Goal: Transaction & Acquisition: Purchase product/service

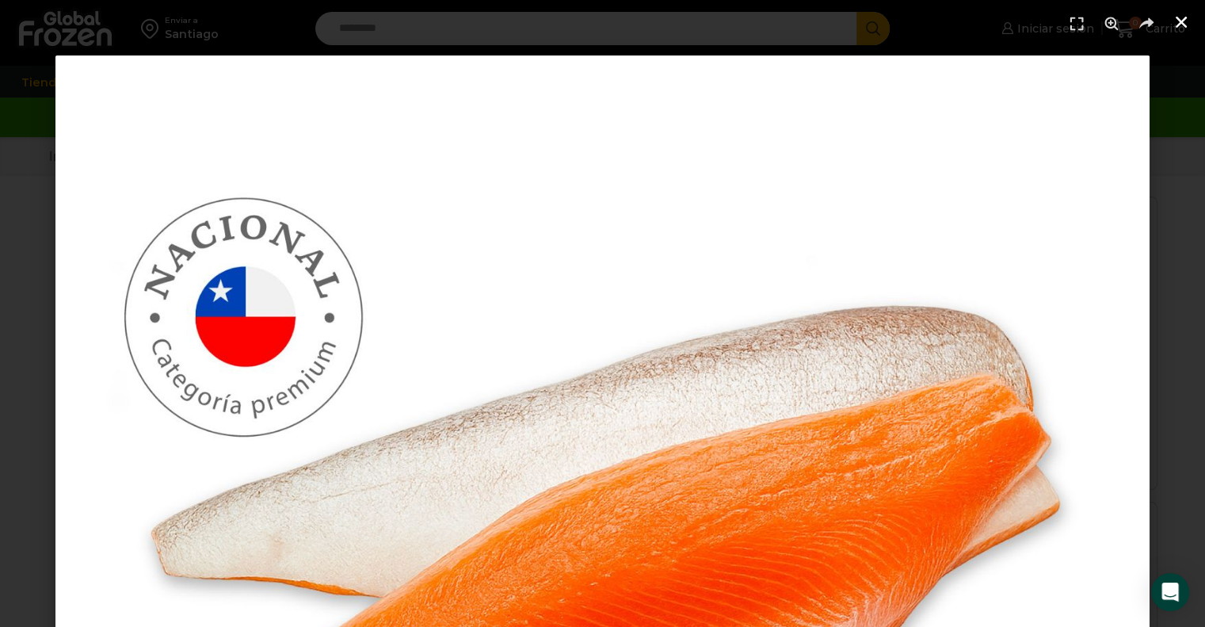
click at [1172, 20] on link "Cerrar (Esc)" at bounding box center [1182, 22] width 24 height 24
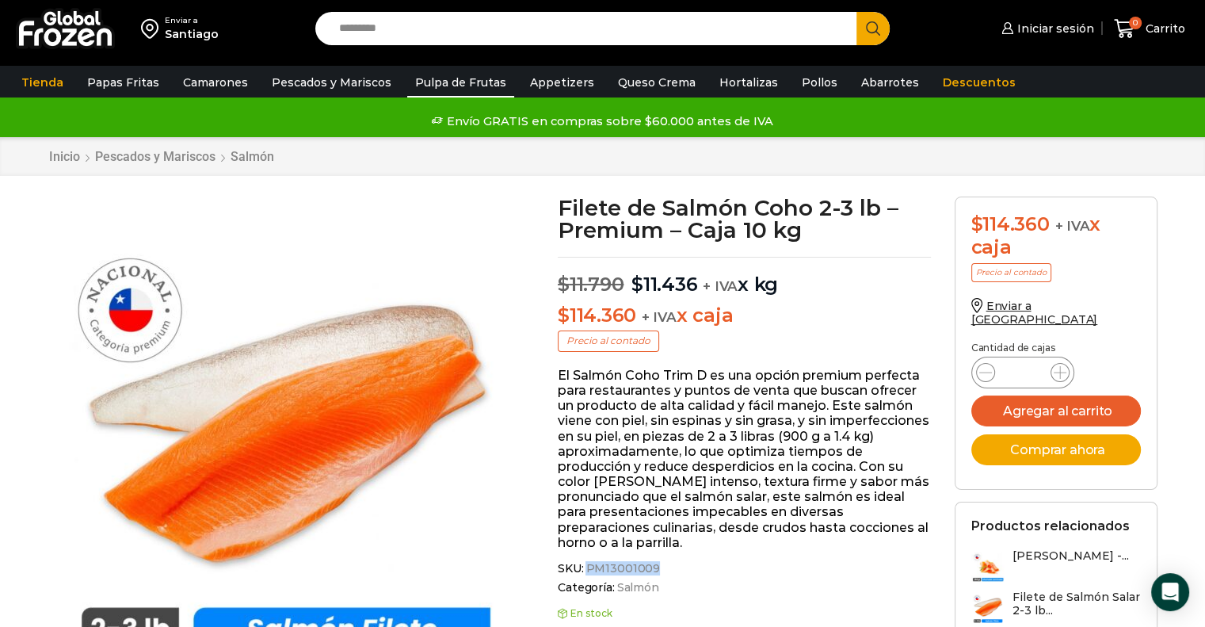
click at [457, 82] on link "Pulpa de Frutas" at bounding box center [460, 82] width 107 height 30
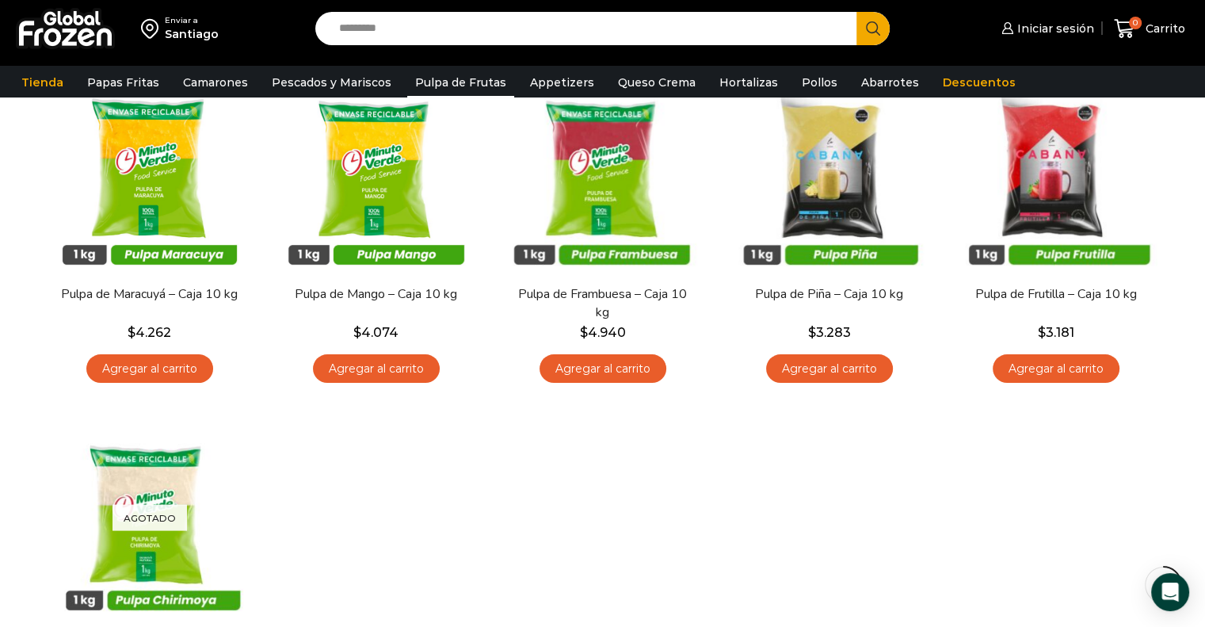
scroll to position [174, 0]
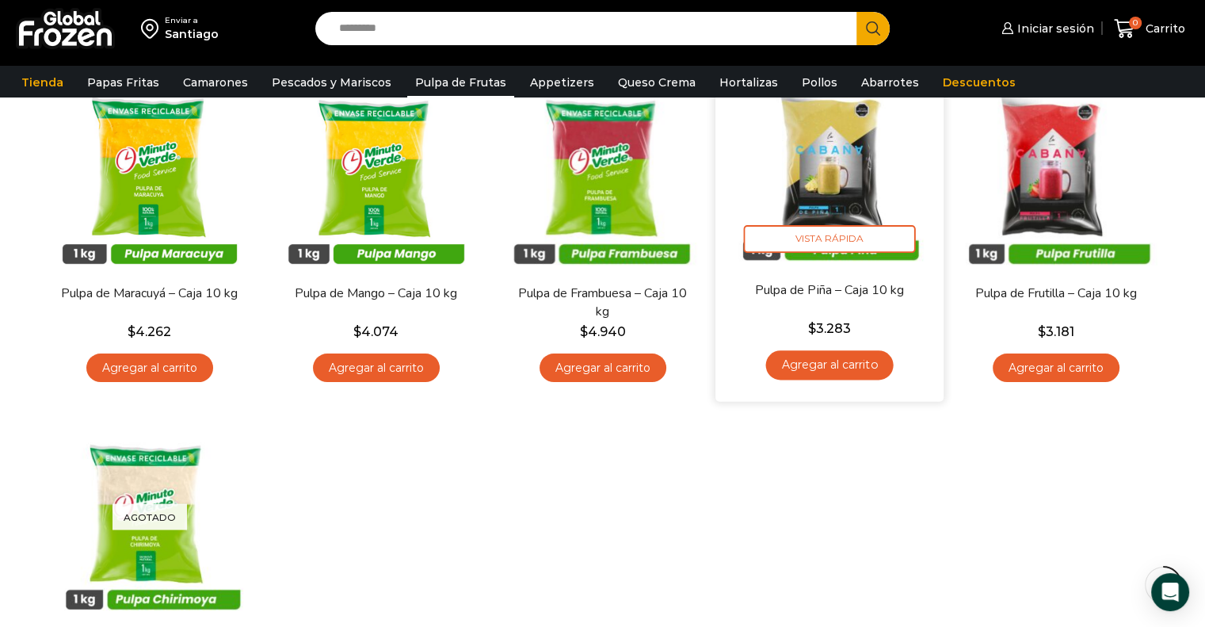
click at [851, 207] on img at bounding box center [829, 166] width 204 height 204
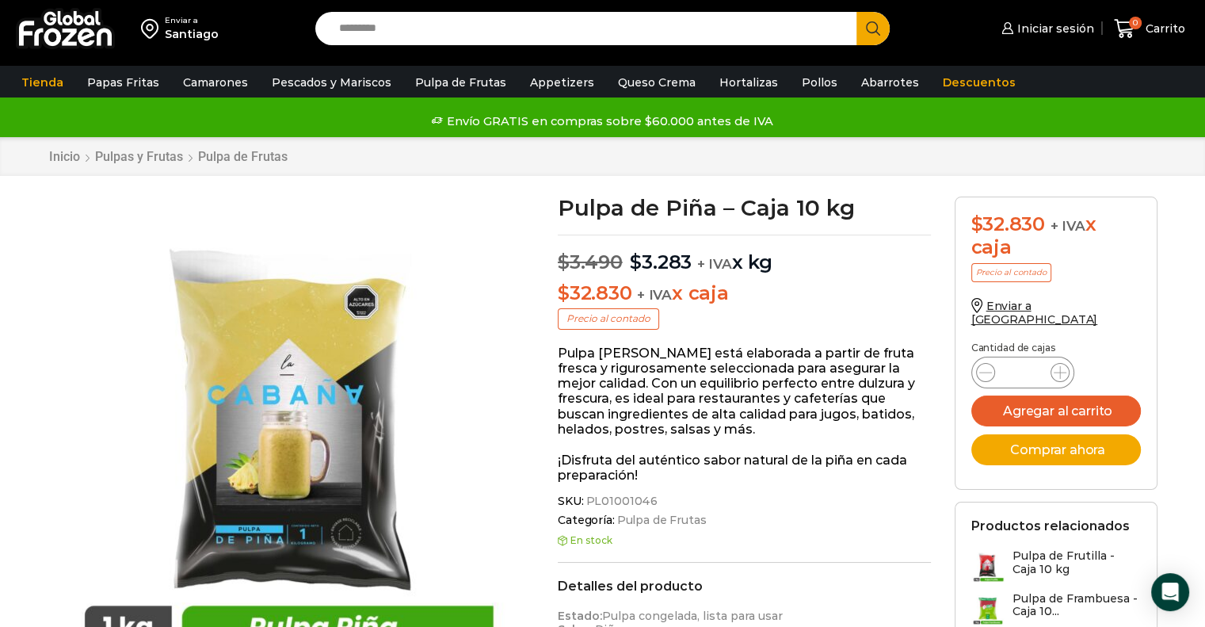
scroll to position [16, 0]
